Goal: Task Accomplishment & Management: Manage account settings

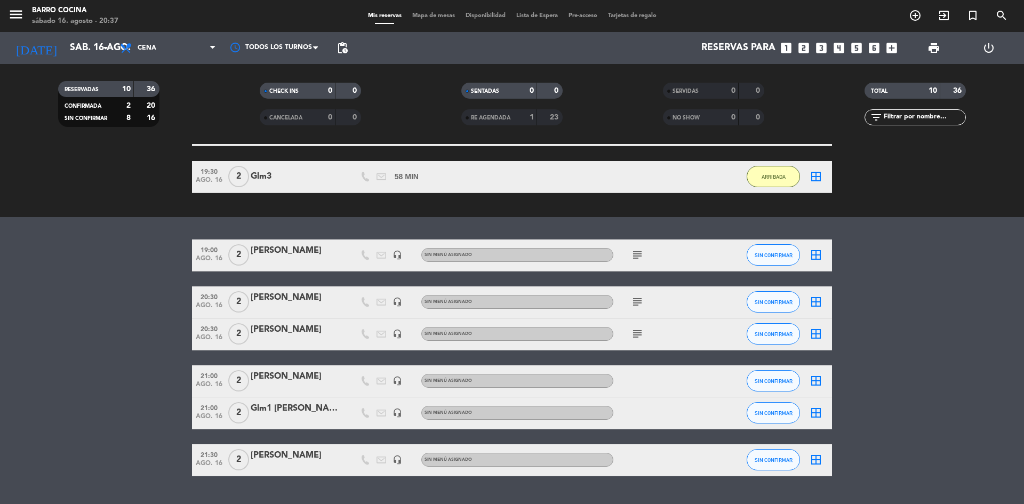
scroll to position [208, 0]
click at [762, 388] on button "SIN CONFIRMAR" at bounding box center [773, 380] width 53 height 21
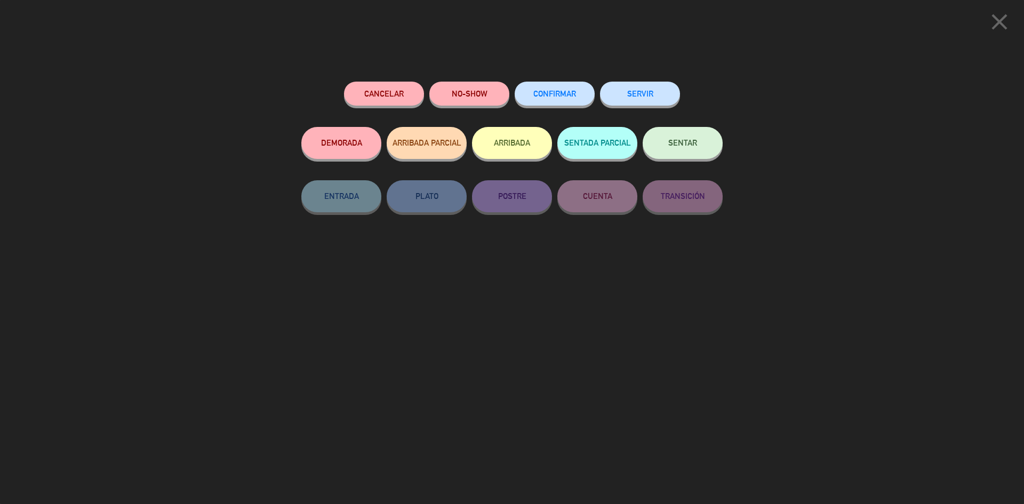
click at [553, 94] on span "CONFIRMAR" at bounding box center [554, 93] width 43 height 9
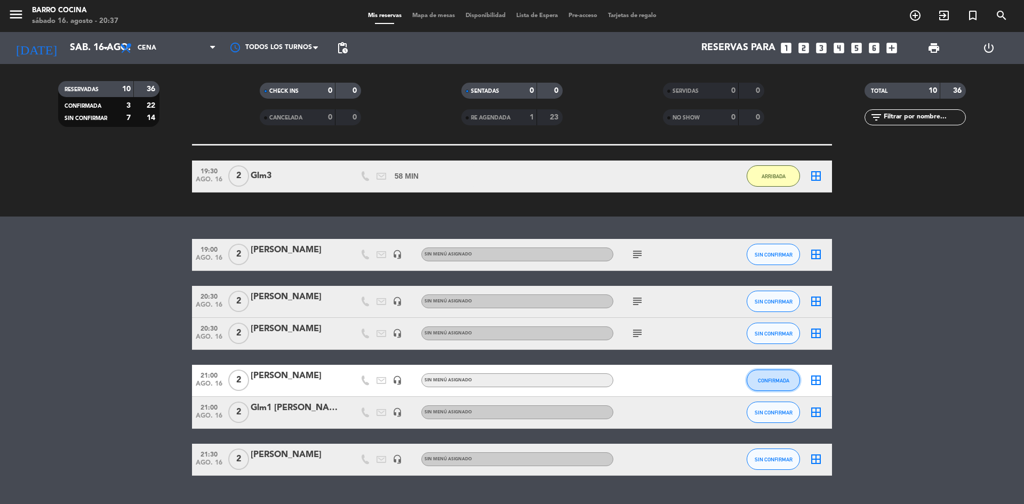
click at [767, 379] on span "CONFIRMADA" at bounding box center [773, 381] width 31 height 6
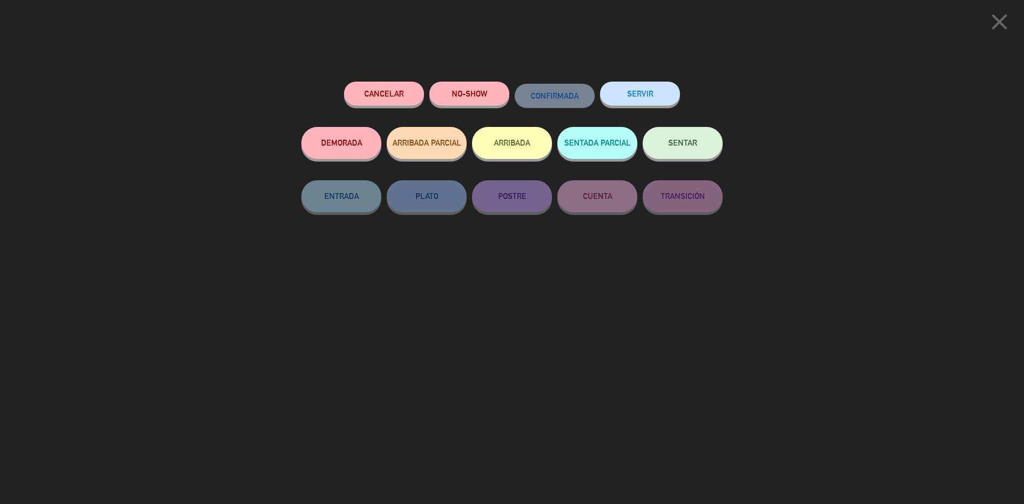
click at [516, 147] on button "ARRIBADA" at bounding box center [512, 143] width 80 height 32
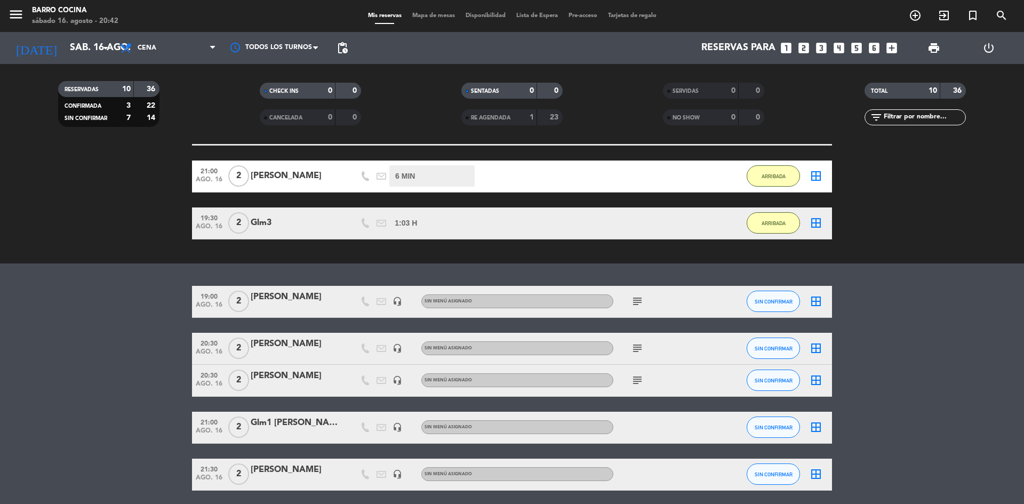
click at [638, 380] on icon "subject" at bounding box center [637, 380] width 13 height 13
click at [160, 333] on bookings-row "19:00 [DATE] 2 [PERSON_NAME] headset_mic Sin menú asignado subject SIN CONFIRMA…" at bounding box center [512, 388] width 1024 height 205
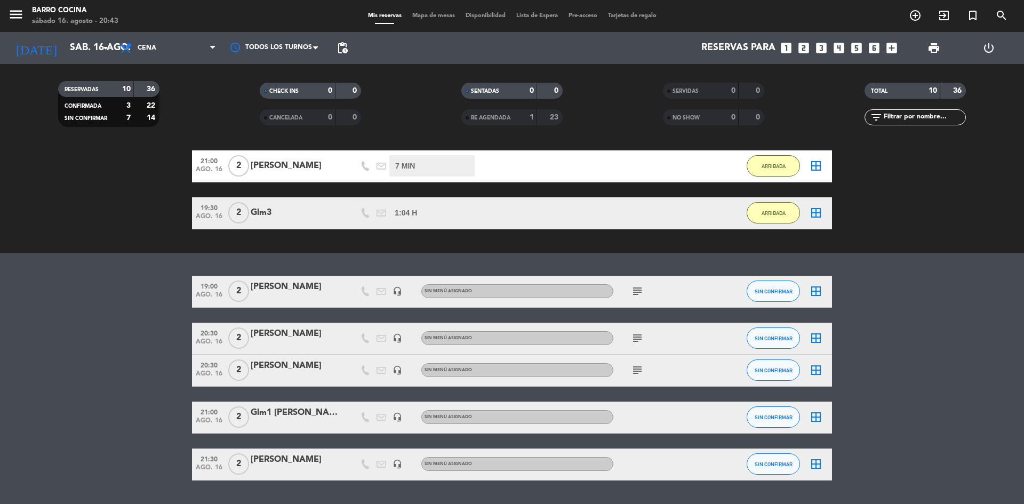
scroll to position [220, 0]
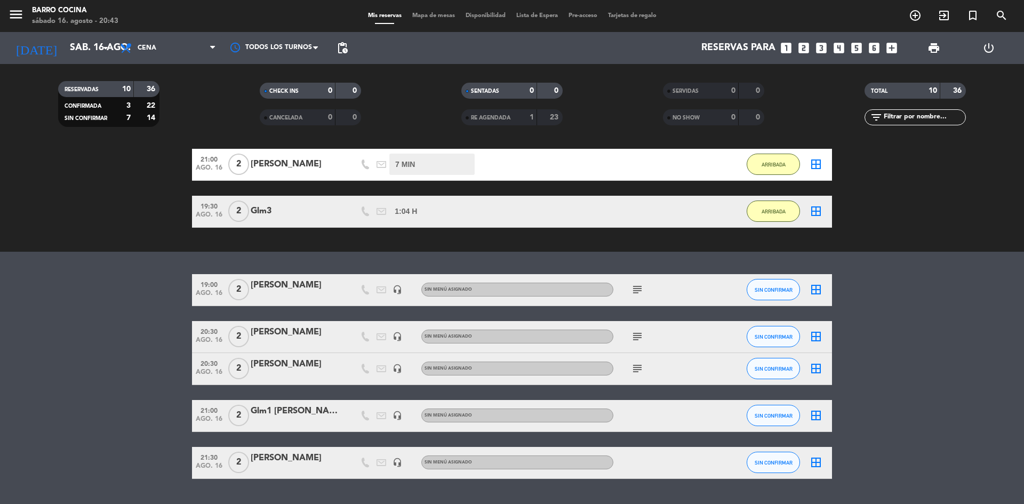
click at [640, 368] on icon "subject" at bounding box center [637, 368] width 13 height 13
click at [755, 370] on span "SIN CONFIRMAR" at bounding box center [774, 369] width 38 height 6
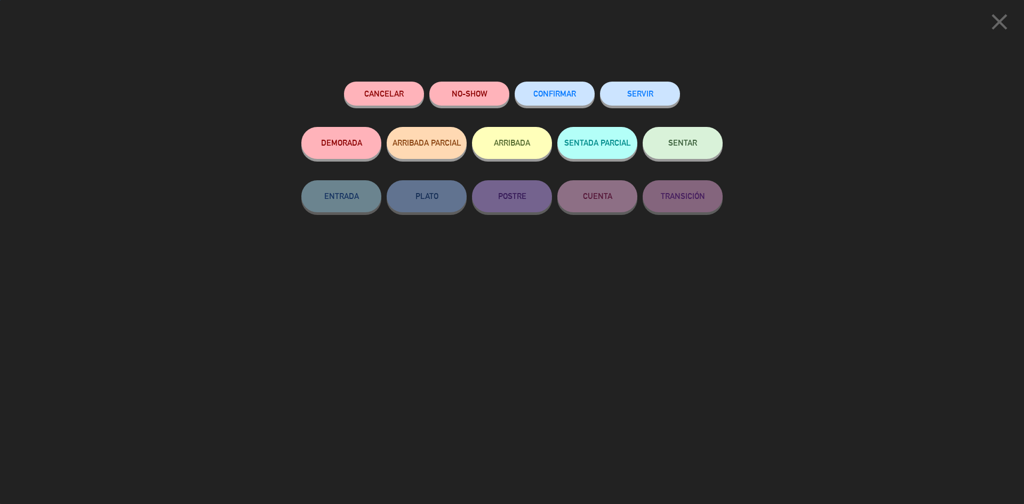
click at [517, 156] on button "ARRIBADA" at bounding box center [512, 143] width 80 height 32
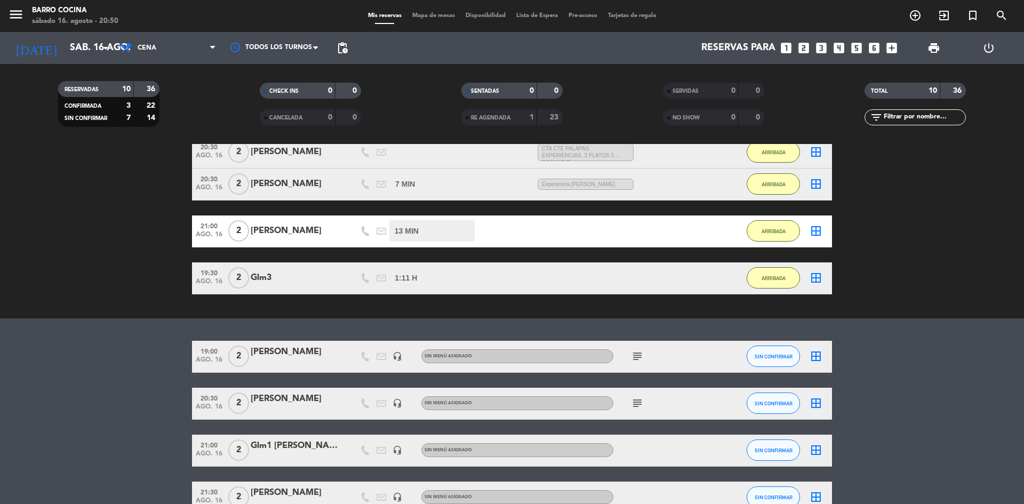
scroll to position [186, 0]
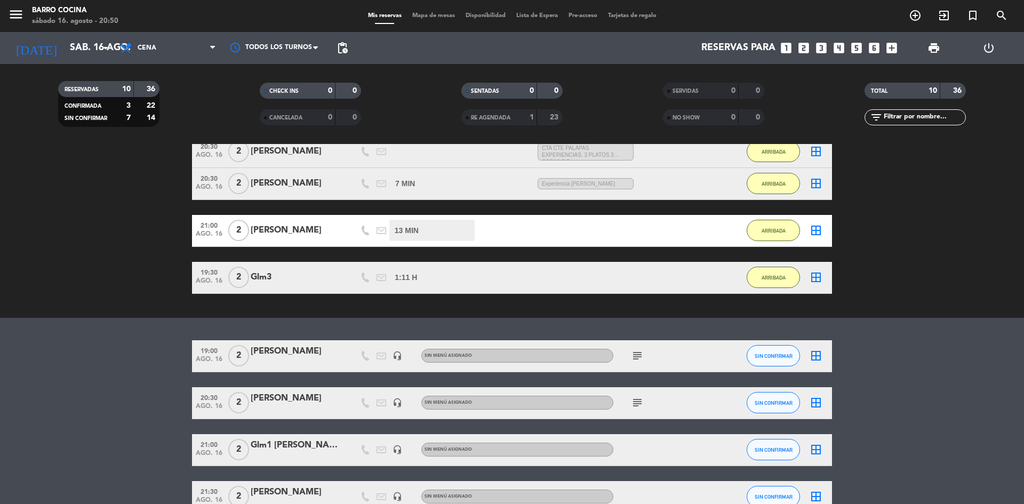
click at [638, 352] on icon "subject" at bounding box center [637, 355] width 13 height 13
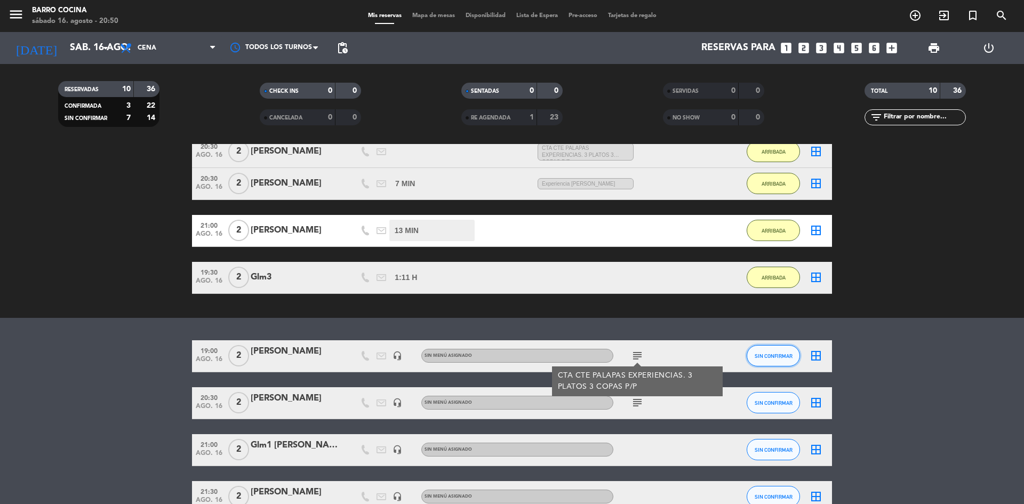
click at [758, 360] on button "SIN CONFIRMAR" at bounding box center [773, 355] width 53 height 21
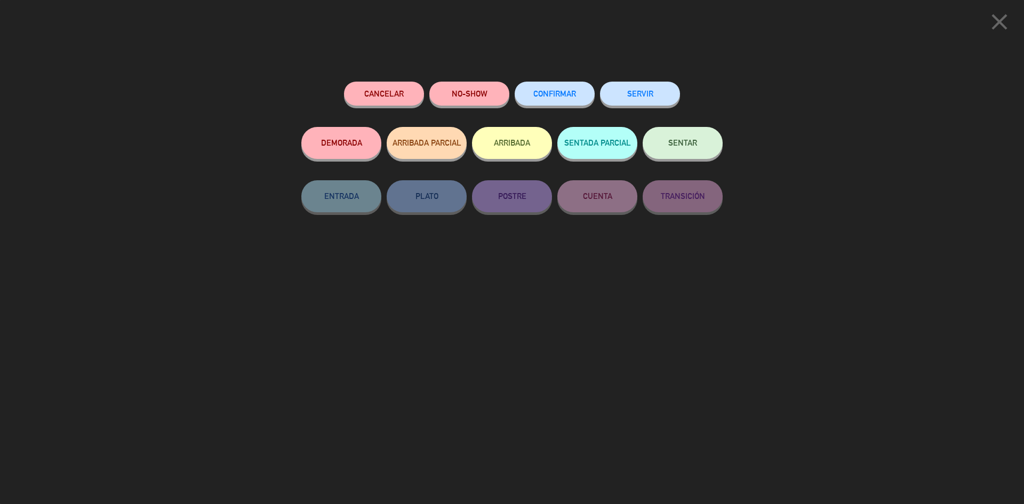
click at [506, 151] on button "ARRIBADA" at bounding box center [512, 143] width 80 height 32
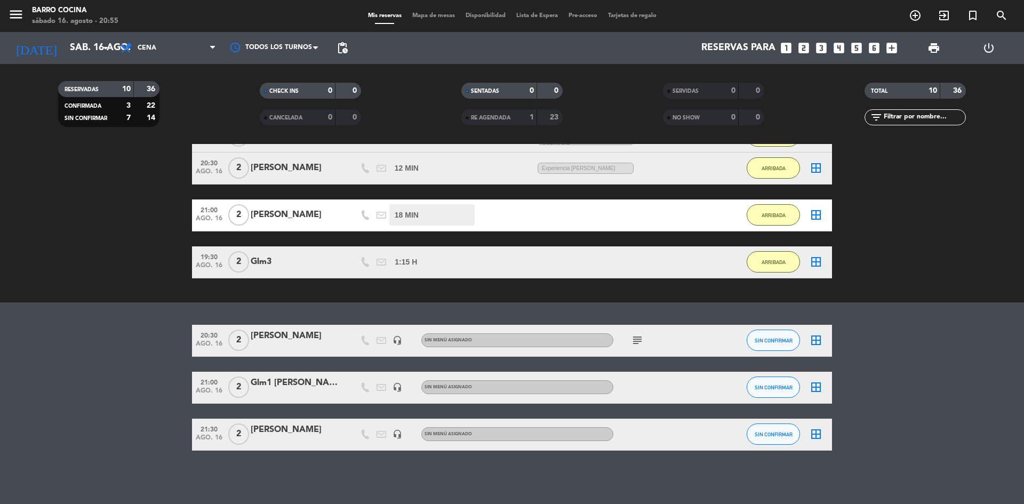
scroll to position [263, 0]
click at [86, 51] on input "sáb. 16 ago." at bounding box center [127, 47] width 124 height 21
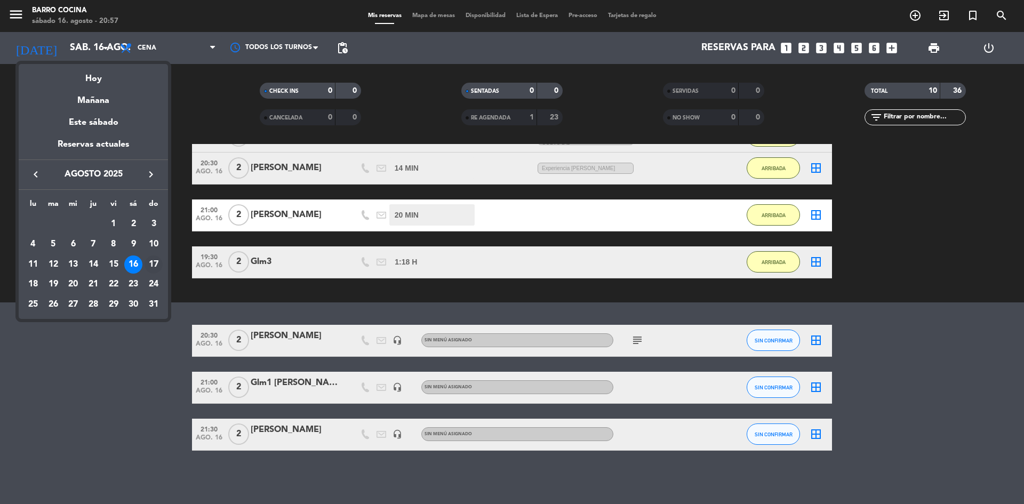
click at [158, 263] on div "17" at bounding box center [154, 264] width 18 height 18
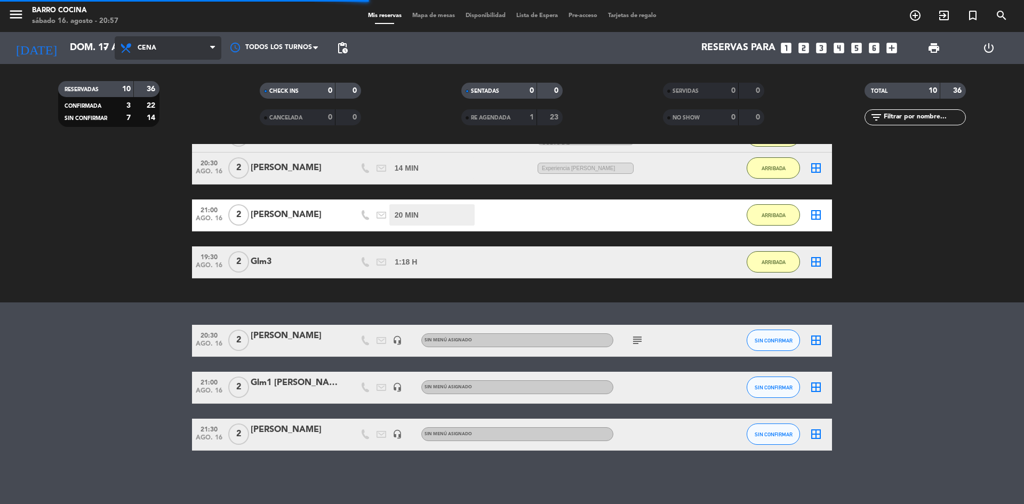
click at [150, 56] on span "Cena" at bounding box center [168, 47] width 107 height 23
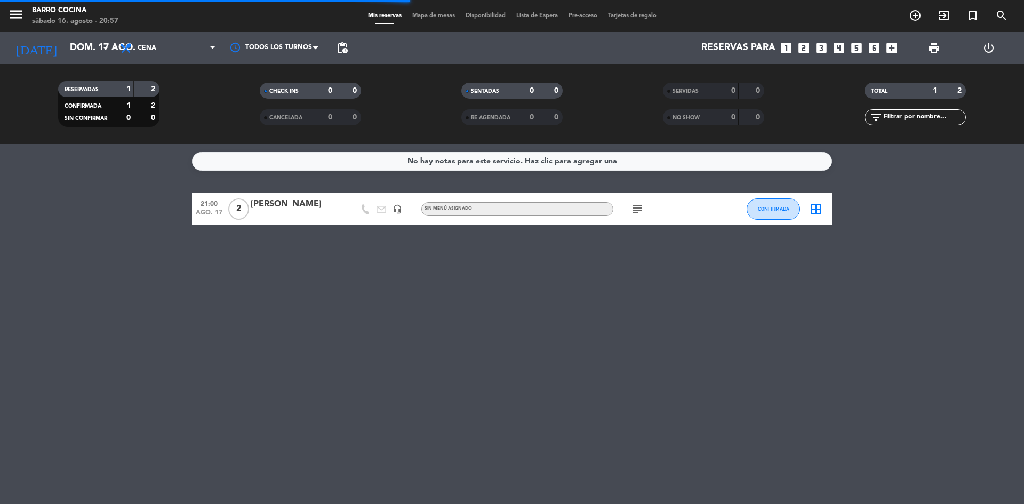
scroll to position [0, 0]
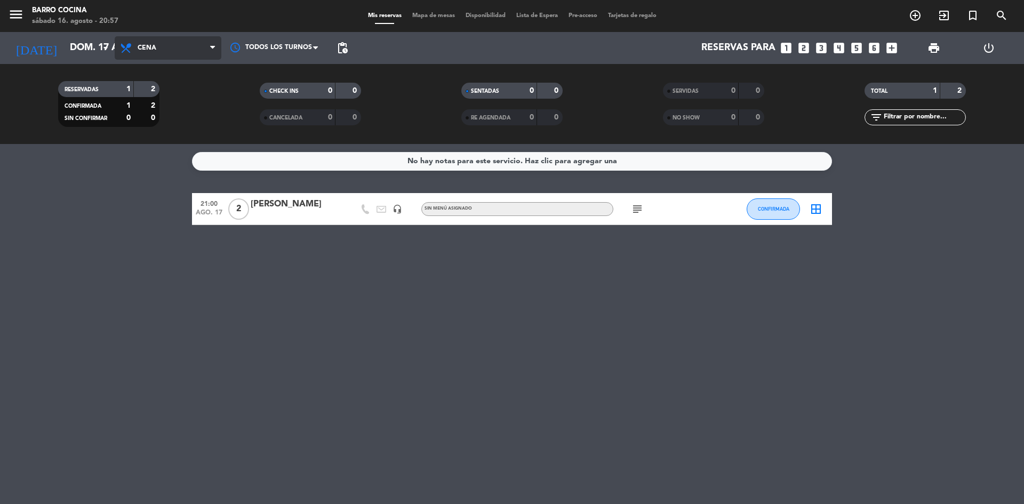
click at [163, 49] on span "Cena" at bounding box center [168, 47] width 107 height 23
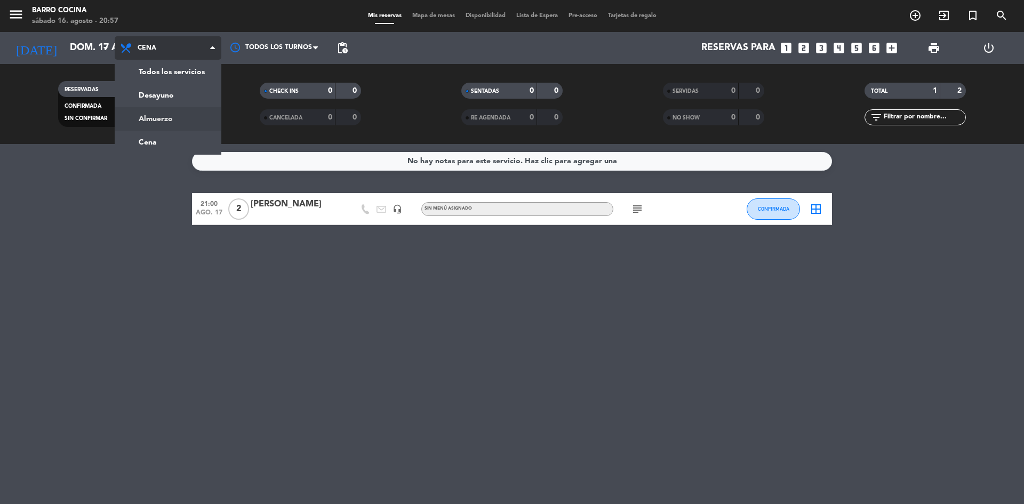
click at [154, 115] on div "menu Barro Cocina [DATE] 16. agosto - 20:57 Mis reservas Mapa de mesas Disponib…" at bounding box center [512, 72] width 1024 height 144
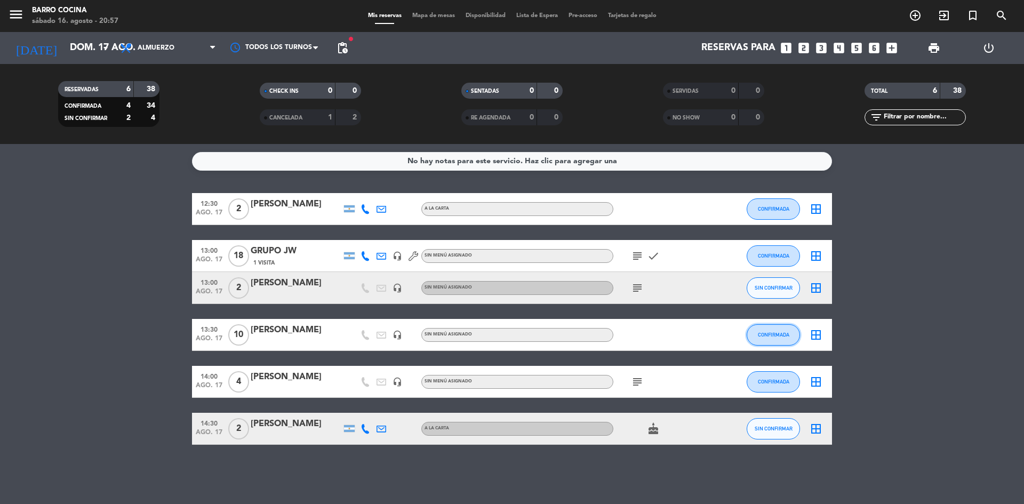
click at [767, 339] on button "CONFIRMADA" at bounding box center [773, 334] width 53 height 21
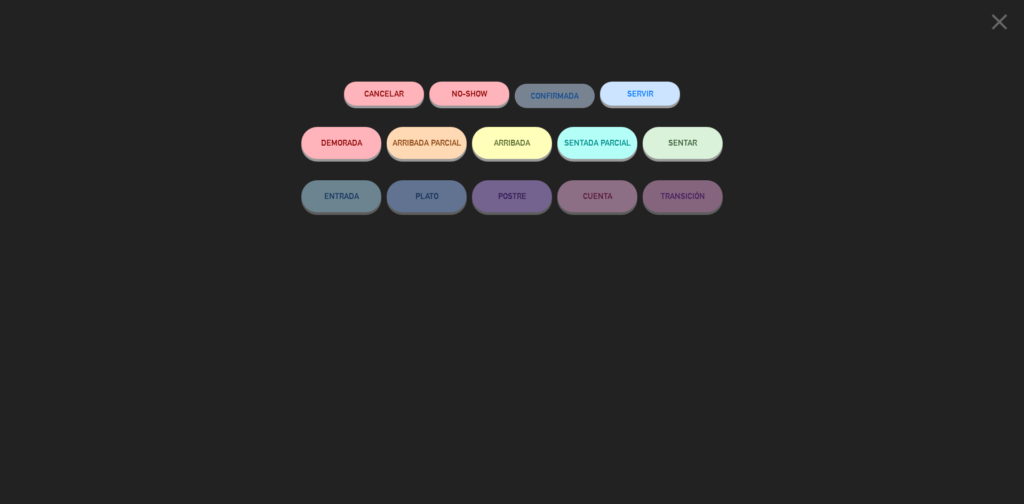
click at [395, 94] on button "Cancelar" at bounding box center [384, 94] width 80 height 24
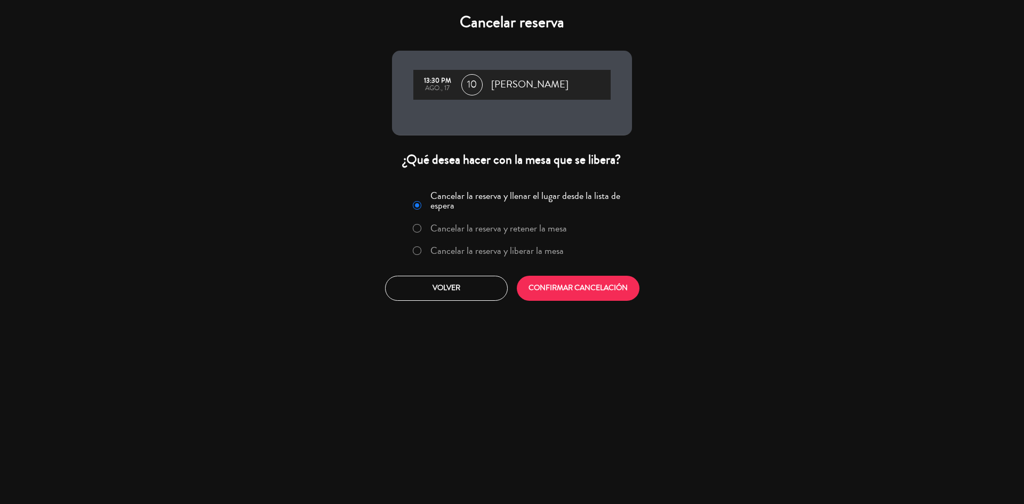
click at [521, 249] on label "Cancelar la reserva y liberar la mesa" at bounding box center [496, 251] width 133 height 10
click at [566, 295] on button "CONFIRMAR CANCELACIÓN" at bounding box center [578, 288] width 123 height 25
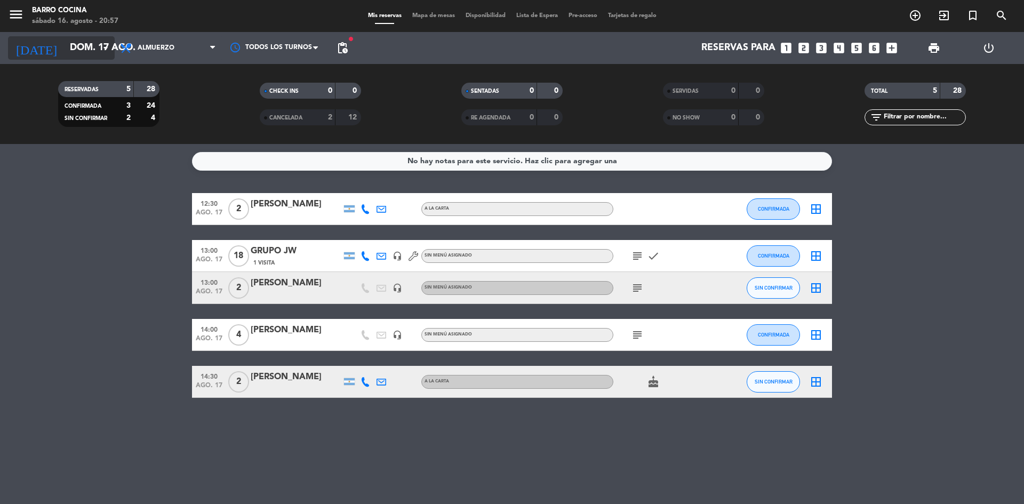
click at [93, 42] on input "dom. 17 ago." at bounding box center [127, 47] width 124 height 21
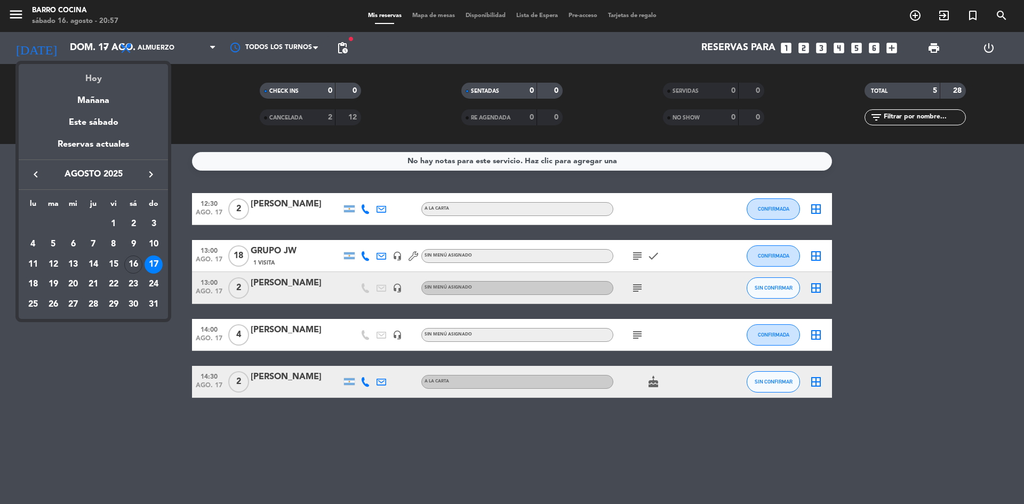
click at [91, 81] on div "Hoy" at bounding box center [93, 75] width 149 height 22
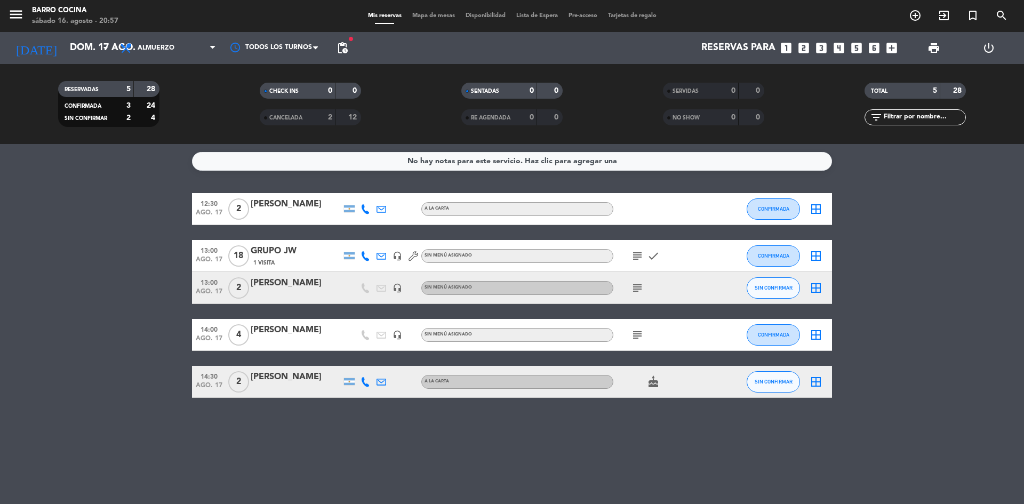
type input "sáb. 16 ago."
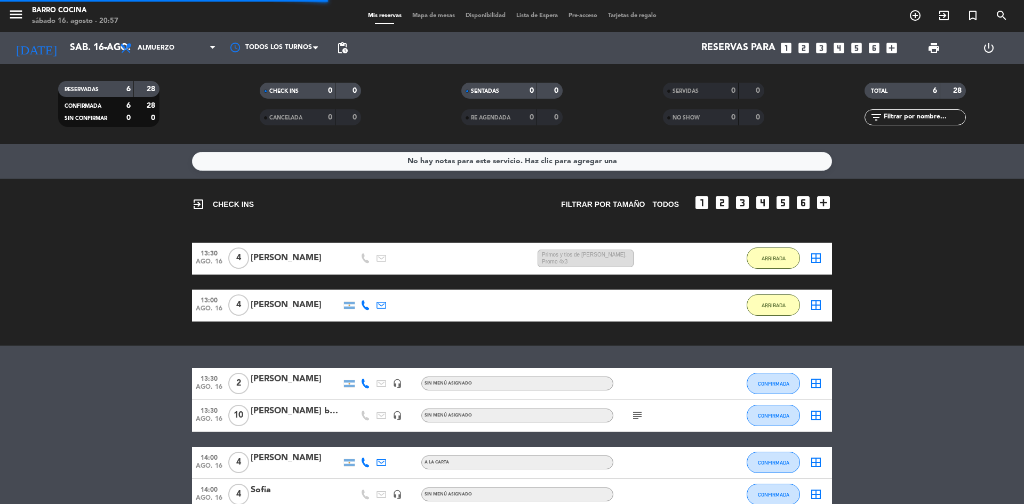
click at [162, 43] on span "Almuerzo" at bounding box center [168, 47] width 107 height 23
click at [154, 145] on ng-component "menu Barro Cocina [DATE] 16. agosto - 20:57 Mis reservas Mapa de mesas Disponib…" at bounding box center [512, 252] width 1024 height 504
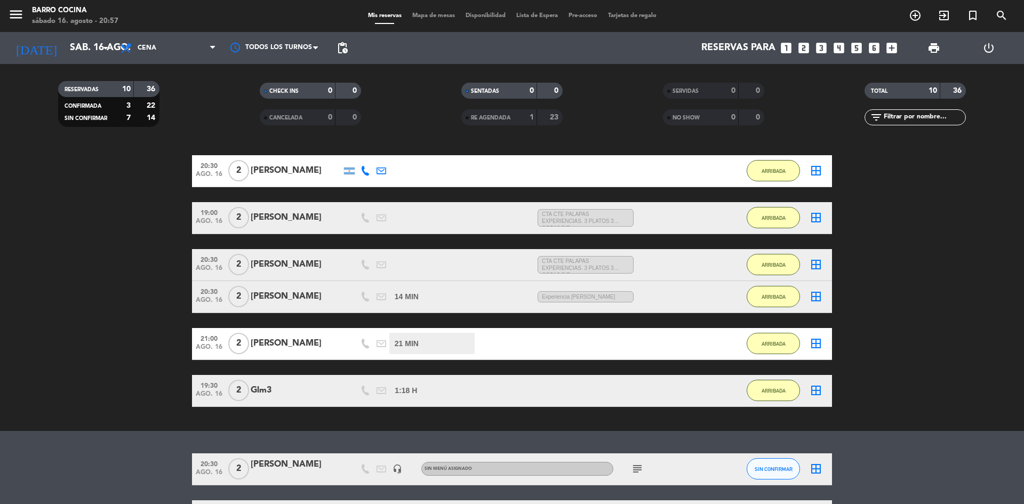
scroll to position [263, 0]
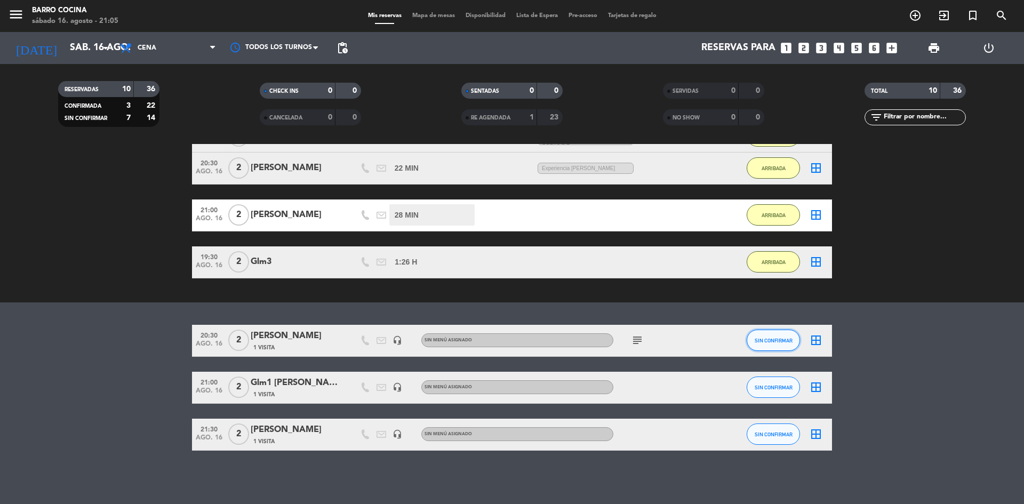
click at [756, 339] on span "SIN CONFIRMAR" at bounding box center [774, 341] width 38 height 6
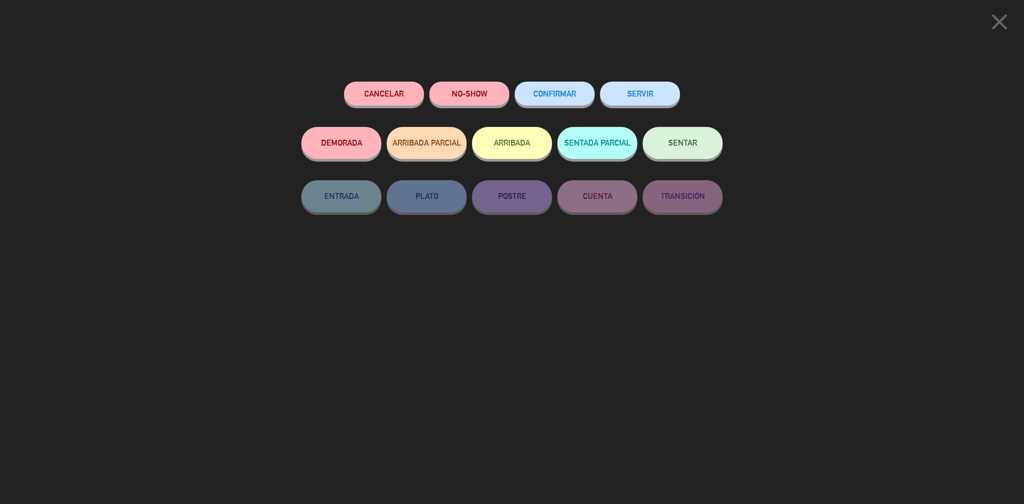
click at [525, 137] on button "ARRIBADA" at bounding box center [512, 143] width 80 height 32
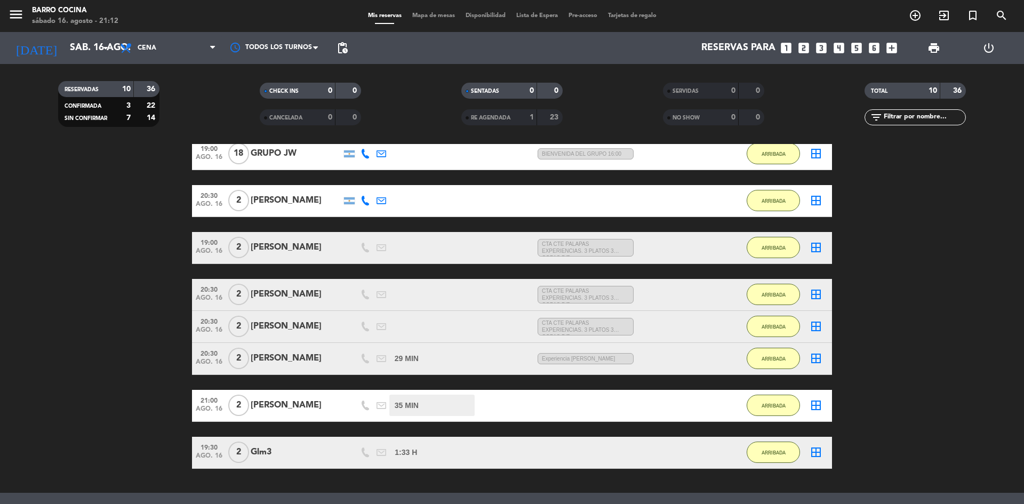
scroll to position [248, 0]
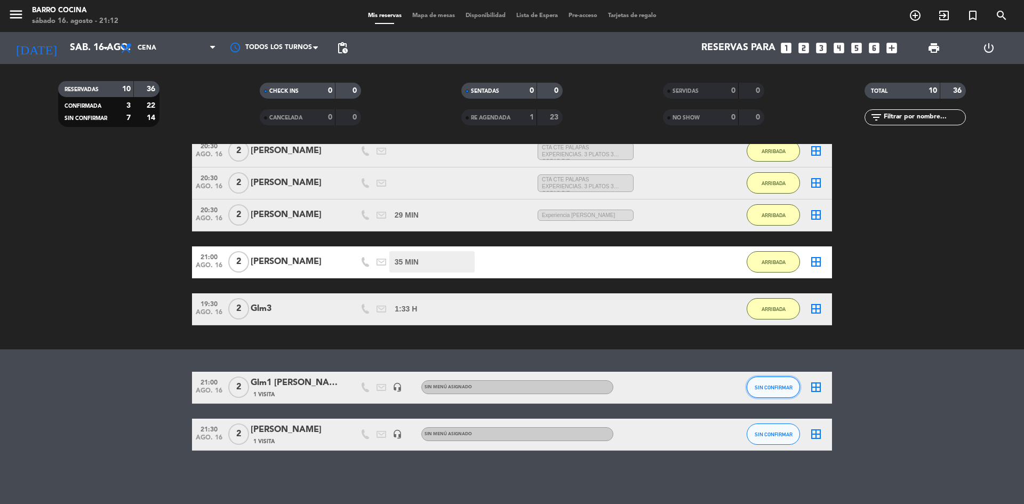
click at [762, 384] on span "SIN CONFIRMAR" at bounding box center [774, 387] width 38 height 6
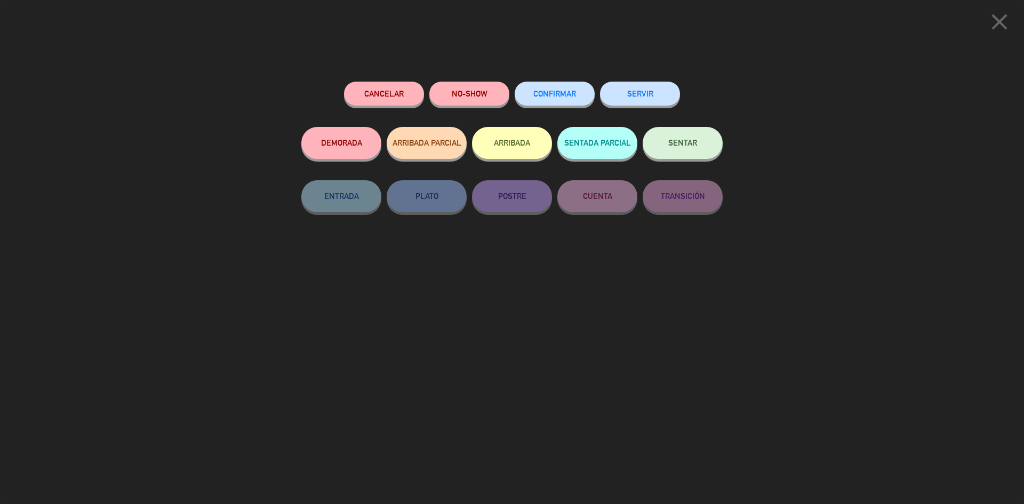
click at [516, 147] on button "ARRIBADA" at bounding box center [512, 143] width 80 height 32
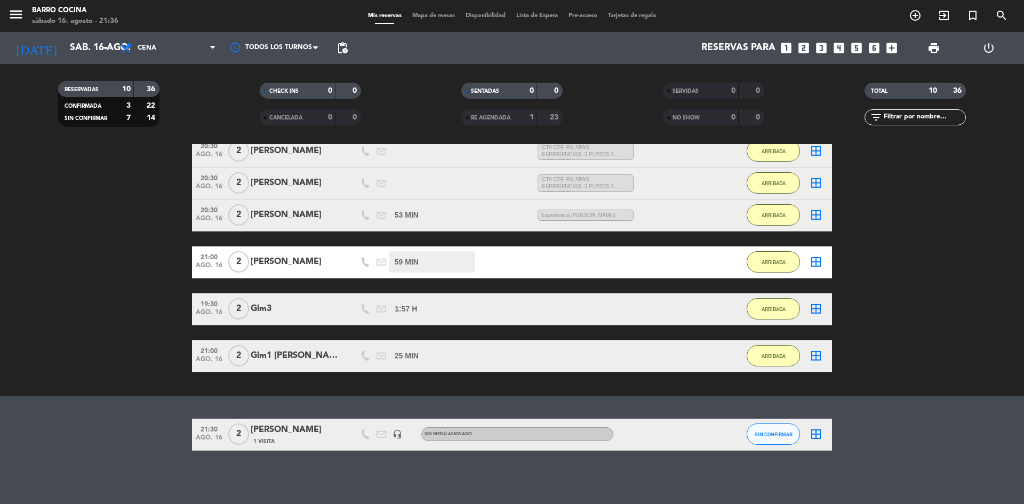
drag, startPoint x: 775, startPoint y: 447, endPoint x: 767, endPoint y: 429, distance: 19.8
click at [767, 429] on div "SIN CONFIRMAR" at bounding box center [773, 434] width 53 height 31
click at [767, 429] on button "SIN CONFIRMAR" at bounding box center [773, 433] width 53 height 21
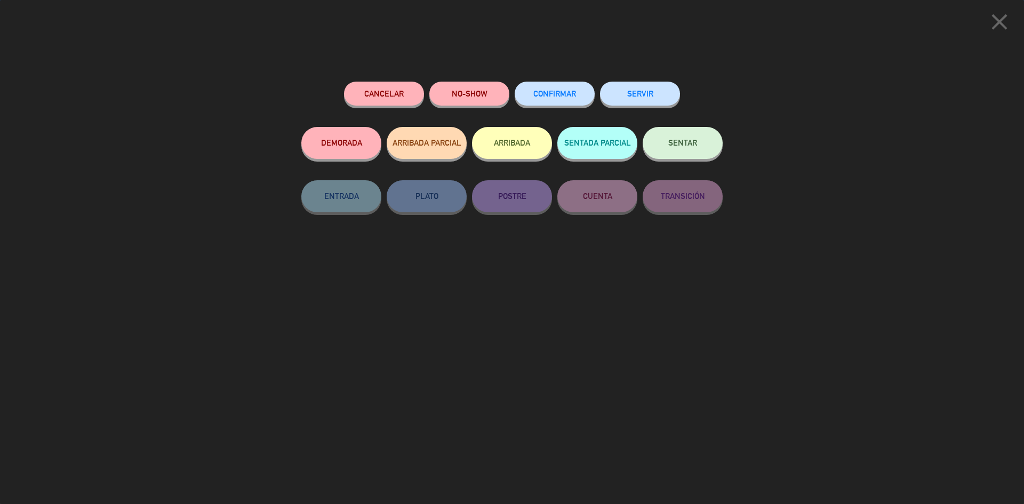
click at [379, 94] on button "Cancelar" at bounding box center [384, 94] width 80 height 24
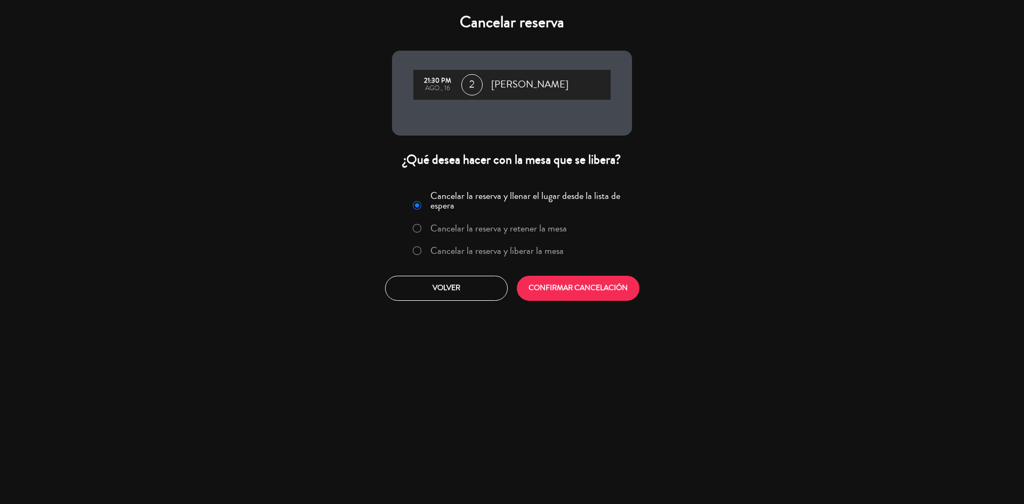
click at [500, 251] on label "Cancelar la reserva y liberar la mesa" at bounding box center [496, 251] width 133 height 10
click at [574, 280] on button "CONFIRMAR CANCELACIÓN" at bounding box center [578, 288] width 123 height 25
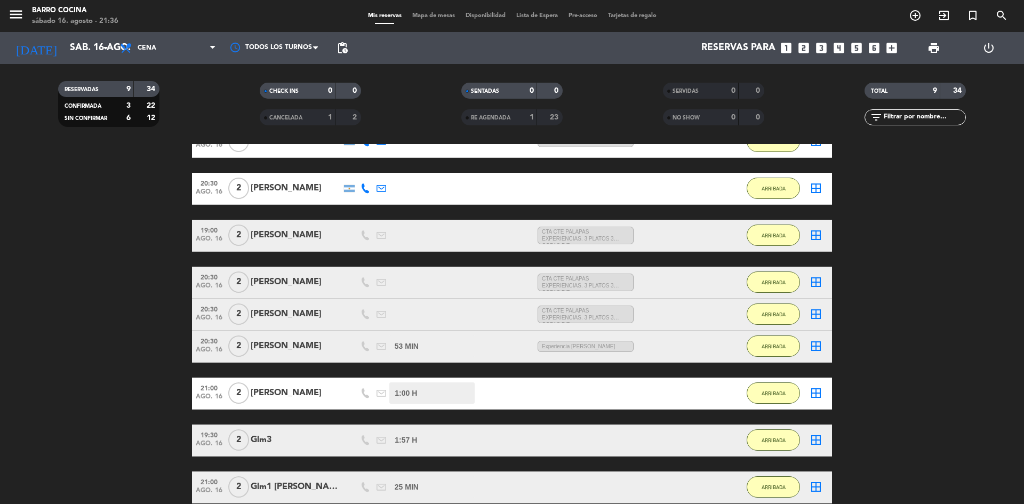
scroll to position [117, 0]
